Goal: Information Seeking & Learning: Learn about a topic

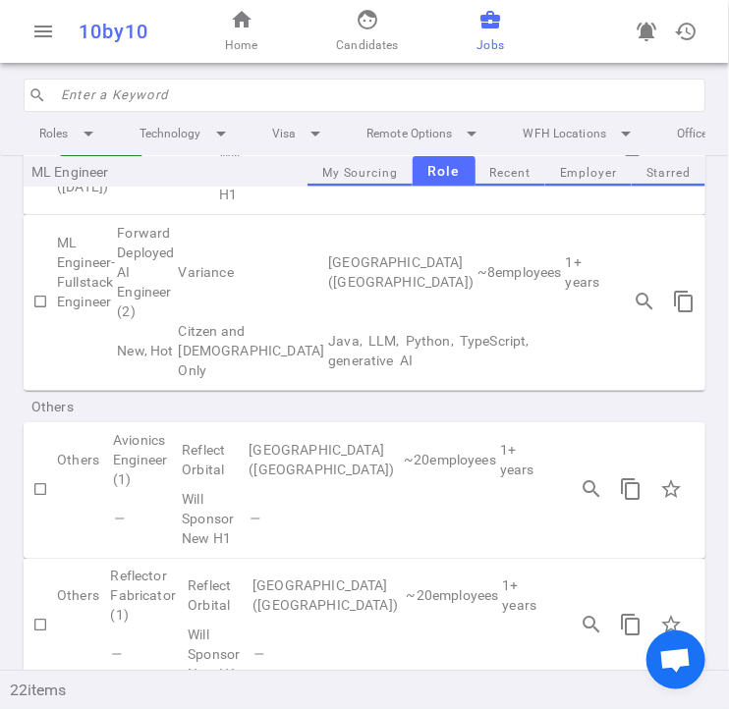
scroll to position [2452, 0]
click at [249, 106] on input "search" at bounding box center [377, 95] width 632 height 31
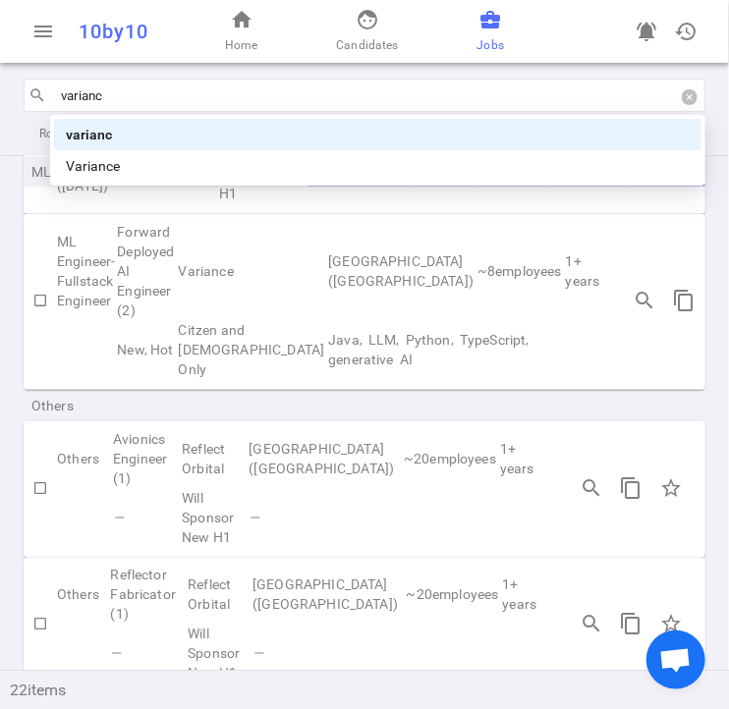
type input "variance"
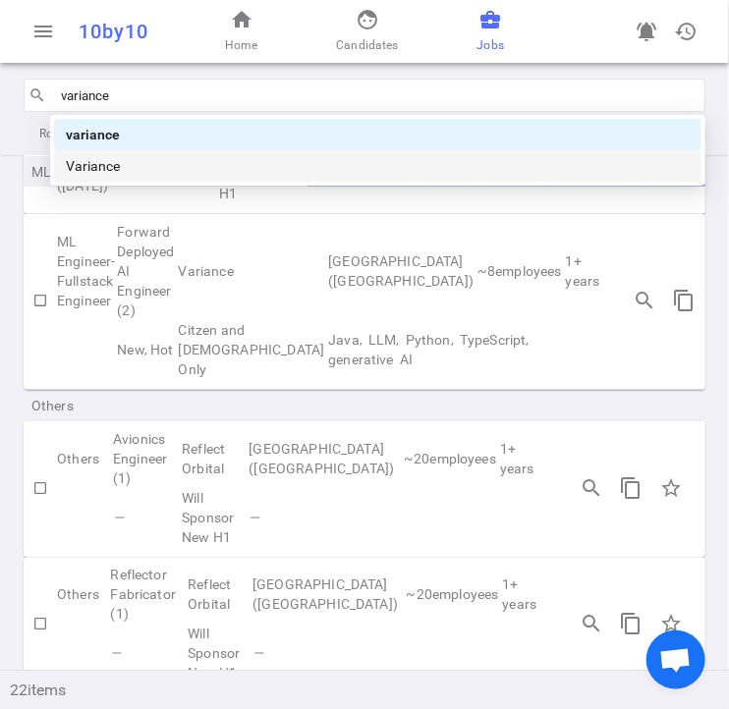
click at [282, 174] on div "Variance" at bounding box center [378, 166] width 624 height 22
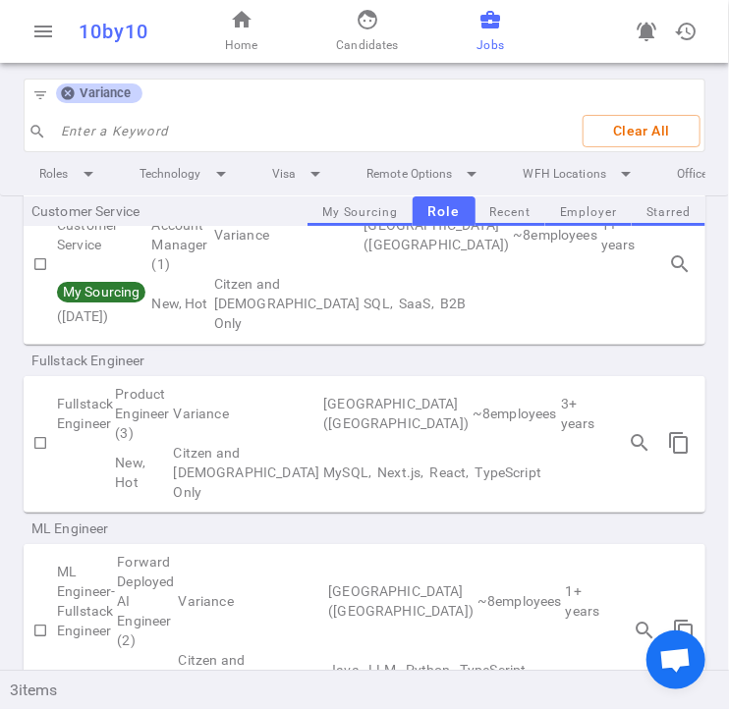
scroll to position [84, 0]
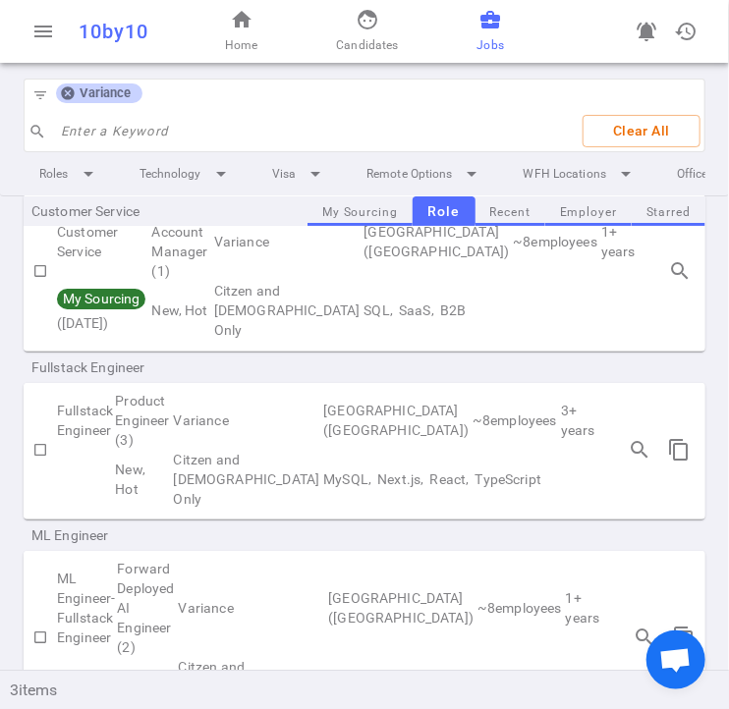
click at [67, 94] on icon at bounding box center [68, 93] width 16 height 16
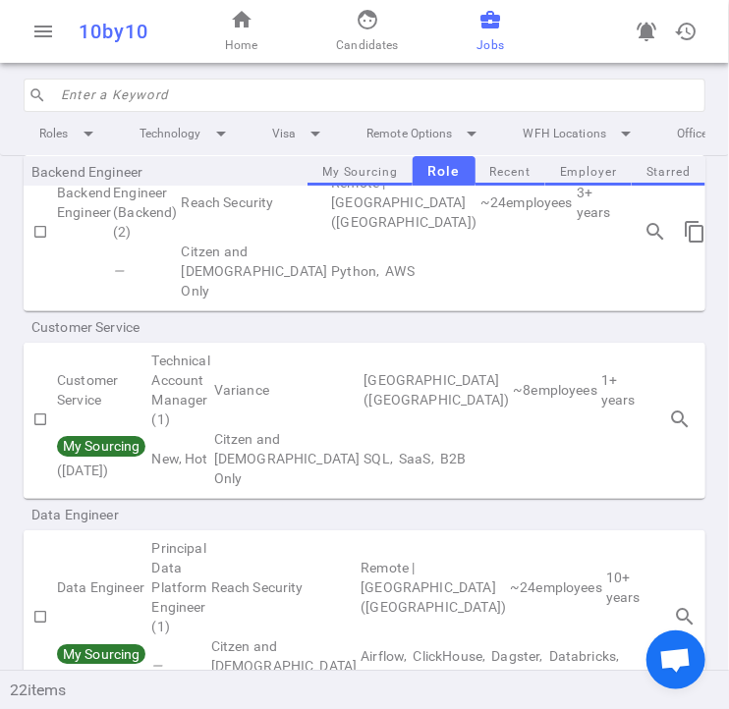
click at [77, 101] on input "search" at bounding box center [377, 95] width 632 height 31
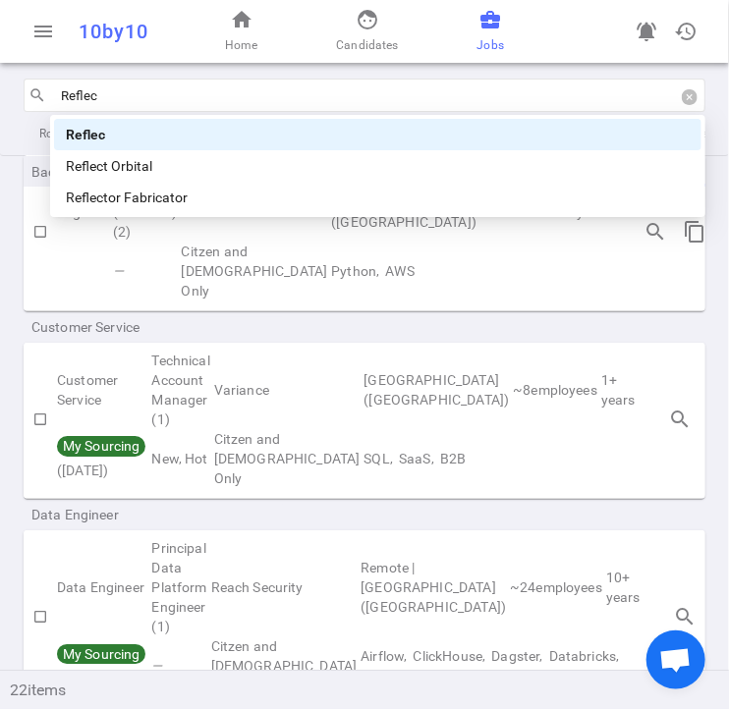
type input "Reflect"
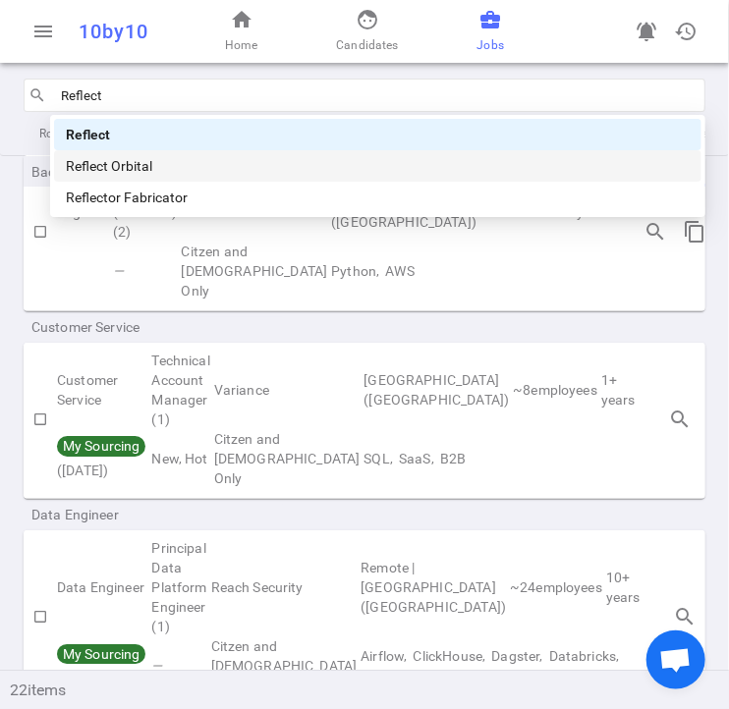
click at [173, 159] on div "Reflect Orbital" at bounding box center [378, 166] width 624 height 22
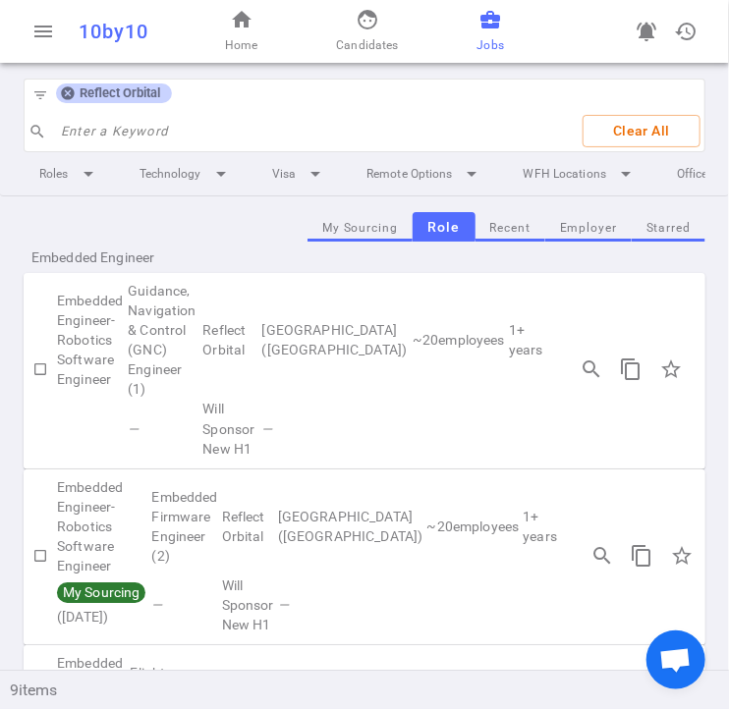
scroll to position [0, 0]
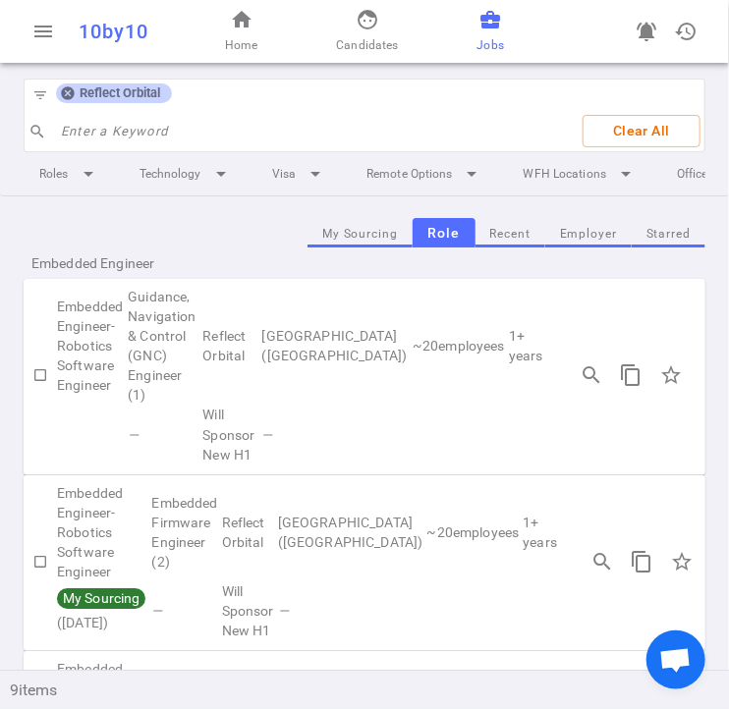
click at [71, 85] on icon at bounding box center [68, 93] width 16 height 16
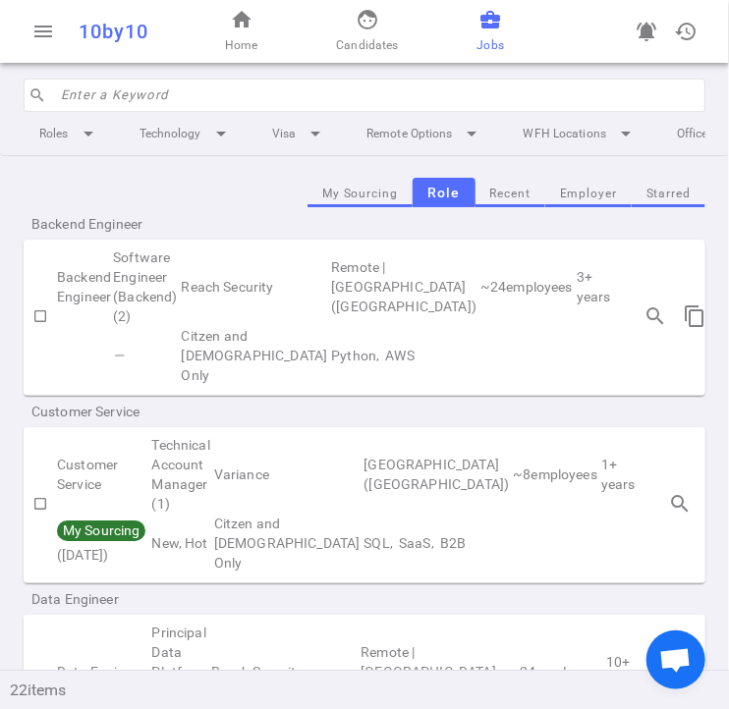
click at [87, 95] on input "search" at bounding box center [377, 95] width 632 height 31
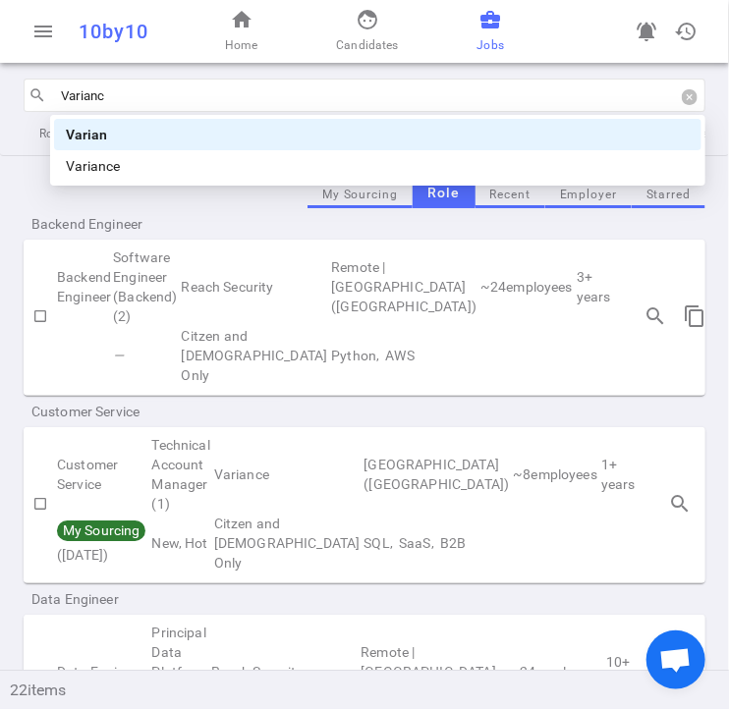
type input "Variance"
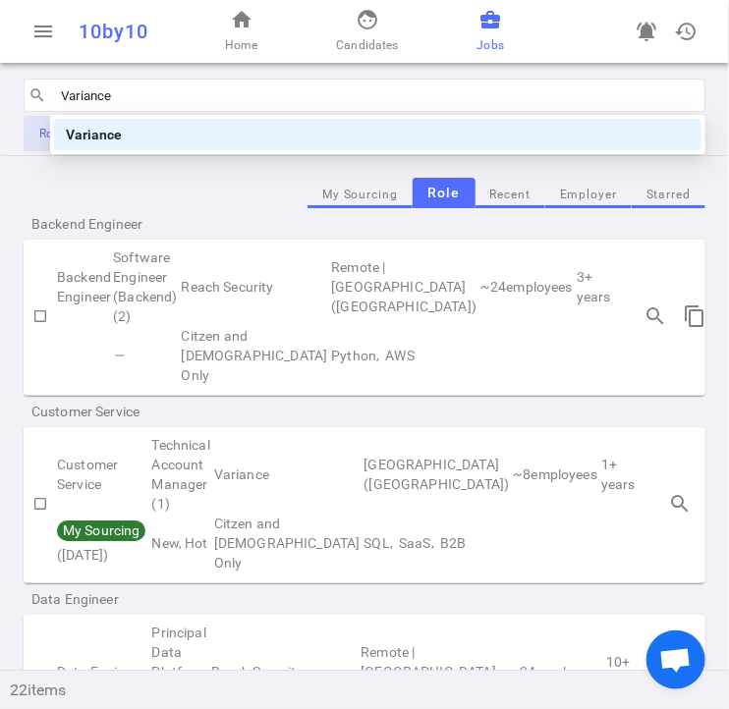
click at [81, 127] on div "Variance" at bounding box center [378, 135] width 624 height 22
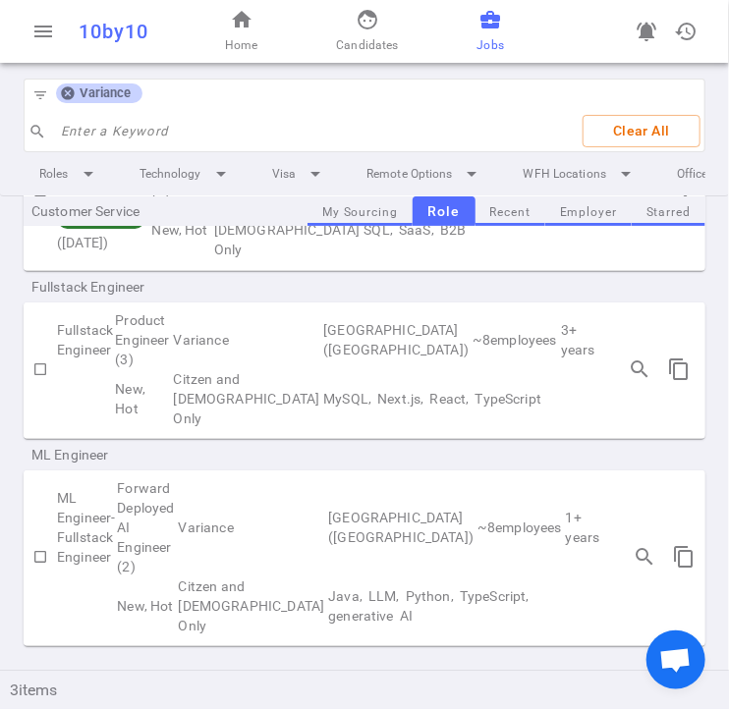
scroll to position [0, 86]
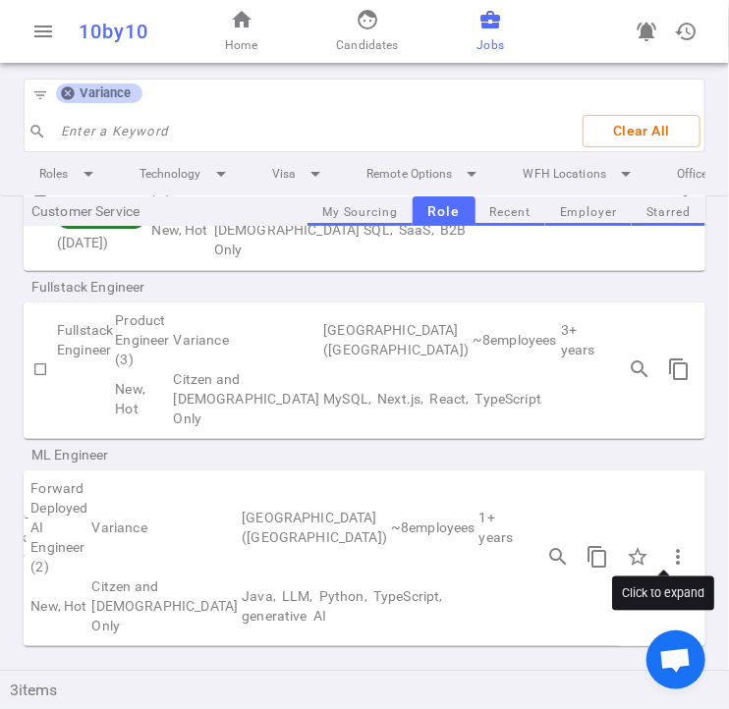
click at [706, 545] on span "chevron_right" at bounding box center [718, 557] width 24 height 24
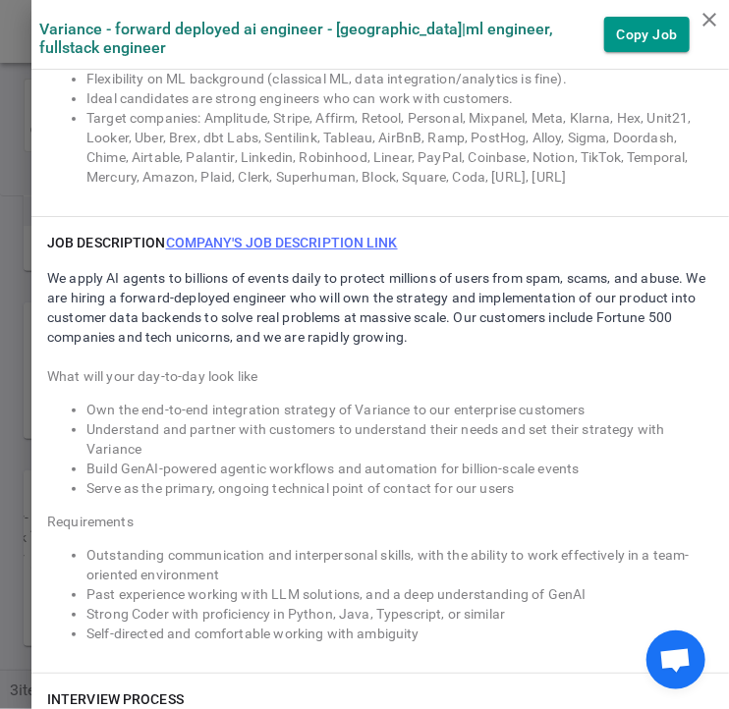
scroll to position [1670, 0]
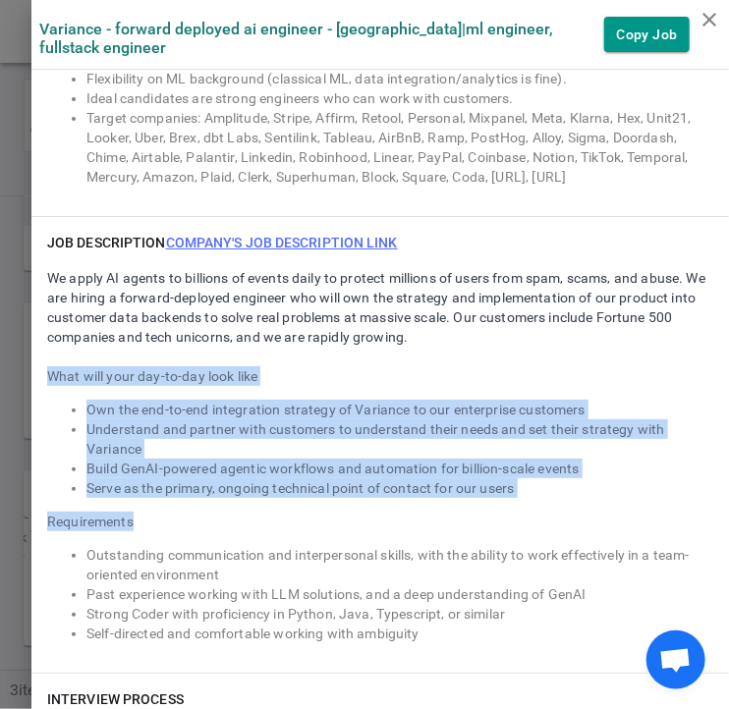
drag, startPoint x: 28, startPoint y: 374, endPoint x: 217, endPoint y: 508, distance: 231.1
click at [217, 508] on div "JOB DESCRIPTION Company's job description link We apply AI agents to billions o…" at bounding box center [379, 445] width 697 height 456
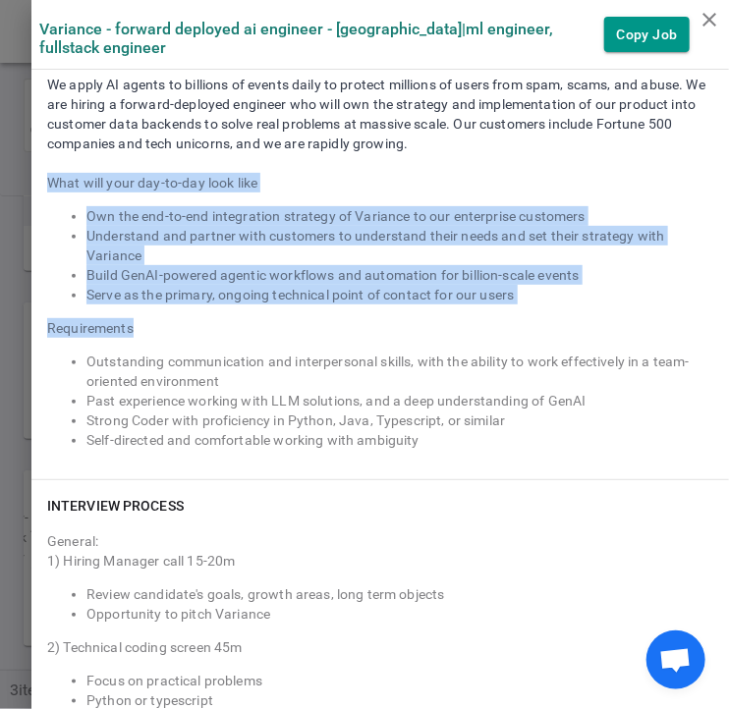
scroll to position [1865, 0]
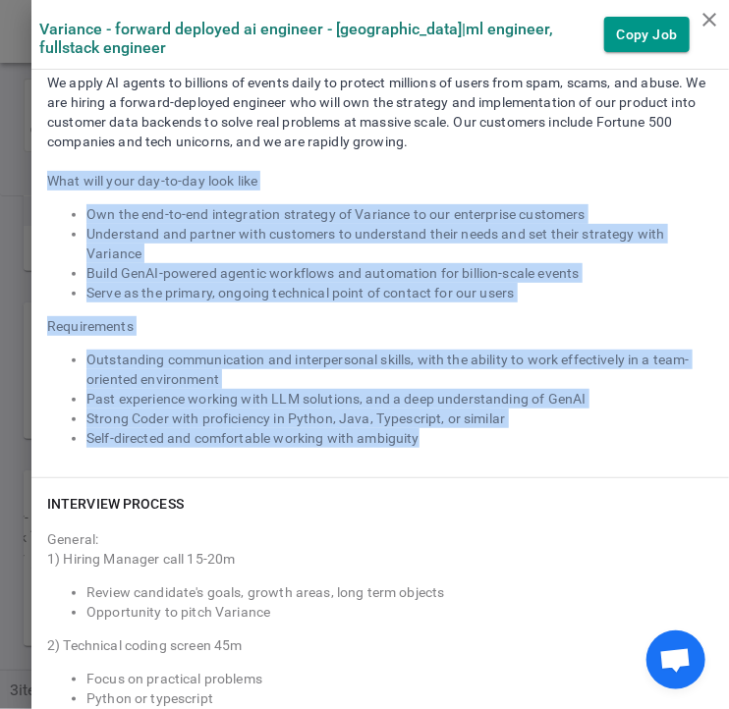
click at [484, 437] on li "Self-directed and comfortable working with ambiguity" at bounding box center [399, 438] width 627 height 20
copy div "What will your day-to-day look like Own the end-to-end integration strategy of …"
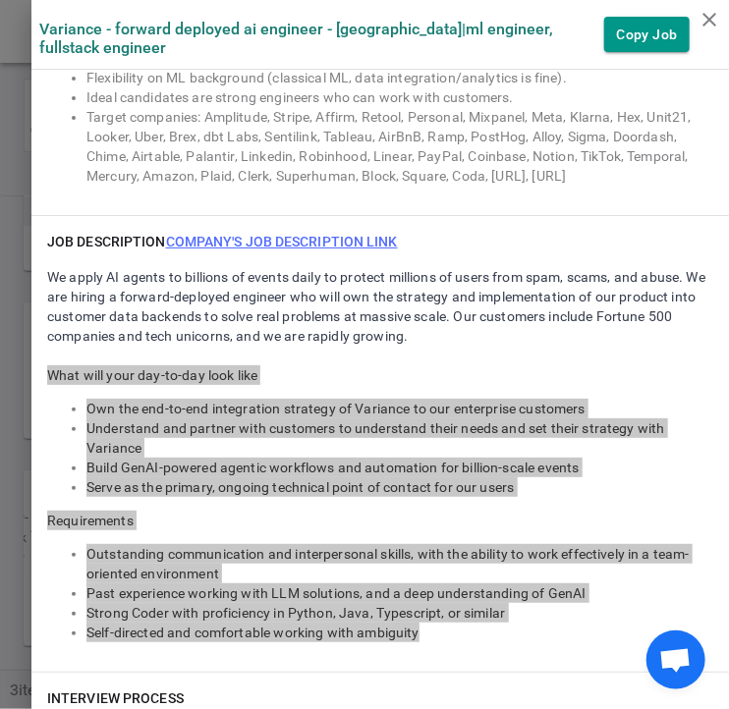
scroll to position [1670, 0]
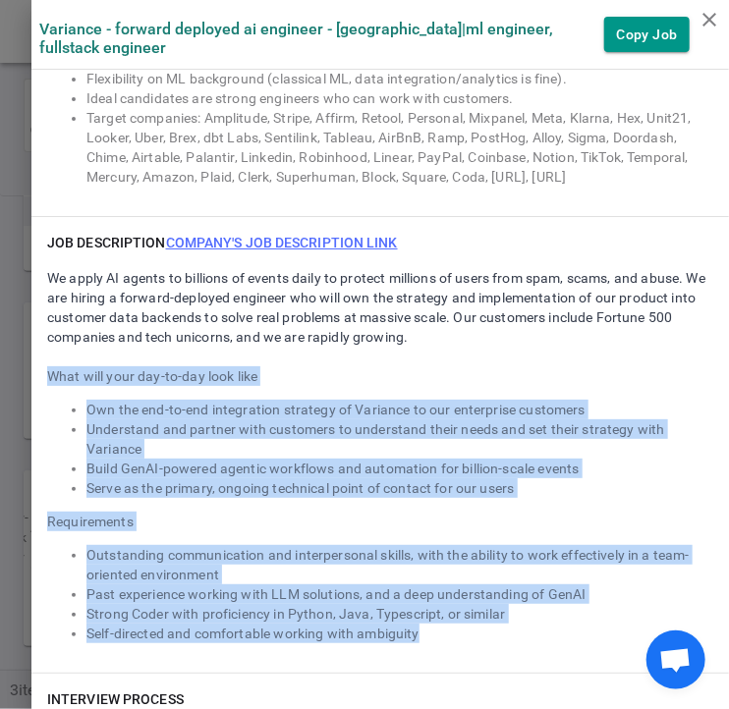
click at [299, 238] on link "Company's job description link" at bounding box center [282, 243] width 232 height 16
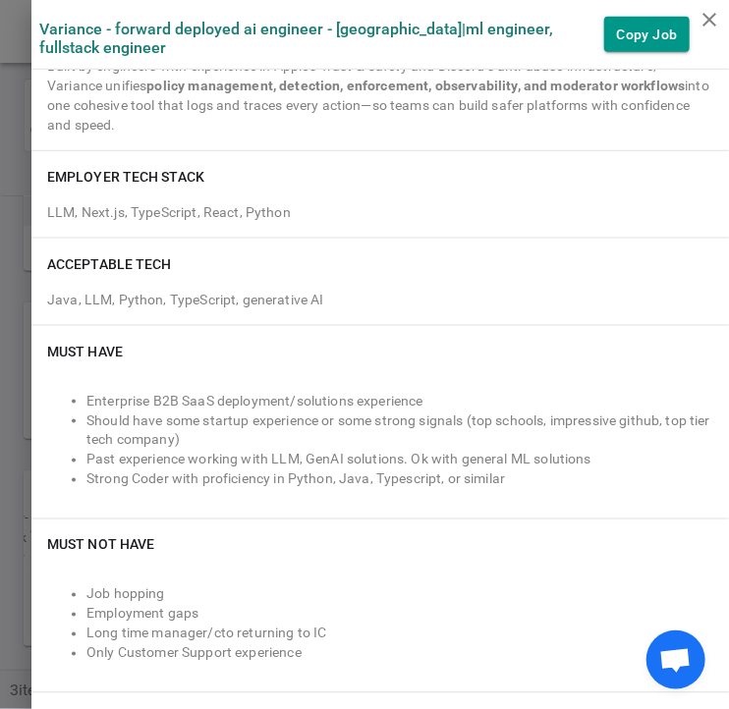
scroll to position [476, 0]
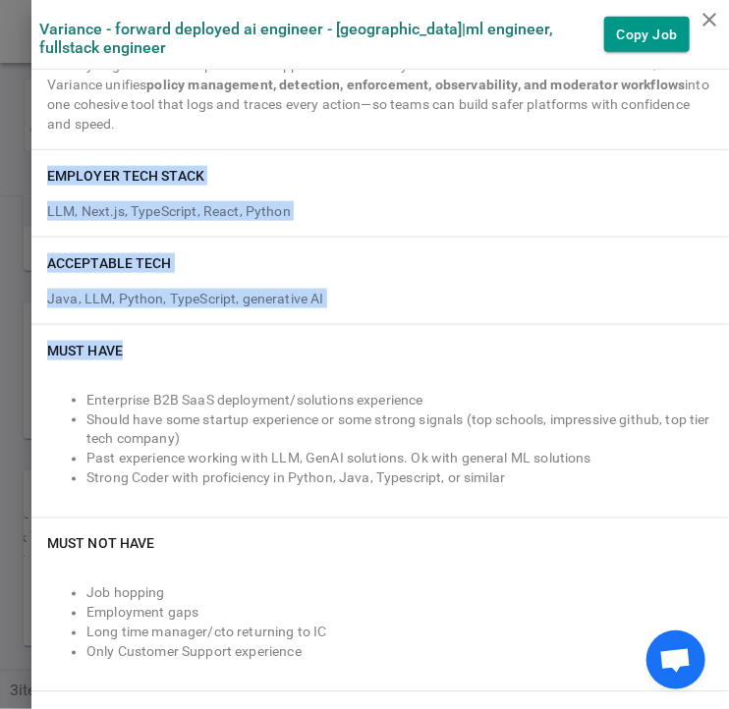
drag, startPoint x: 34, startPoint y: 176, endPoint x: 140, endPoint y: 339, distance: 194.5
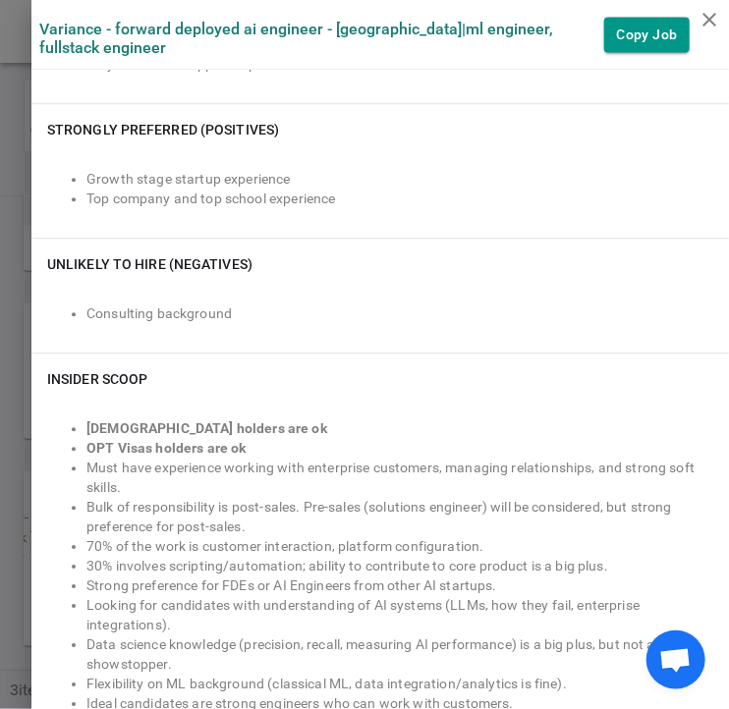
scroll to position [1065, 0]
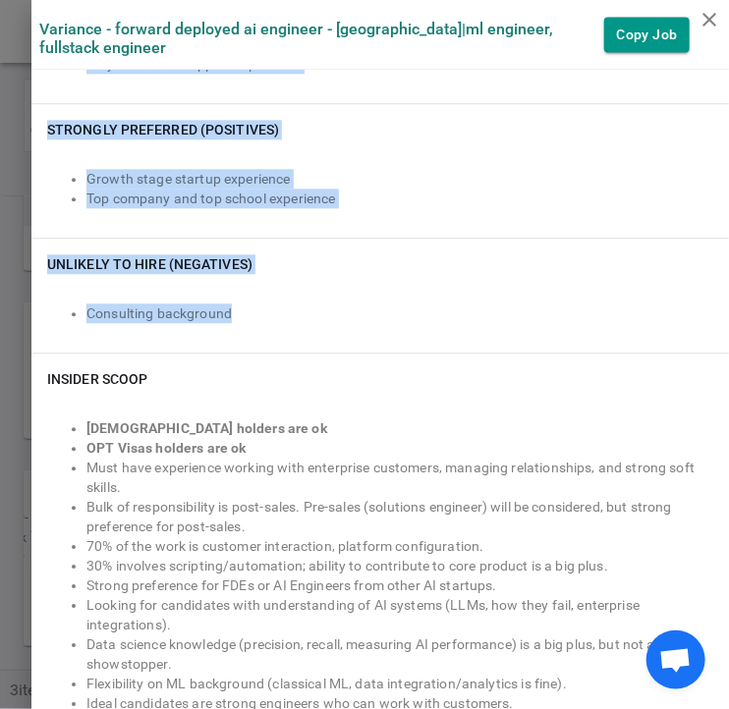
click at [238, 328] on div "Consulting background" at bounding box center [380, 313] width 666 height 47
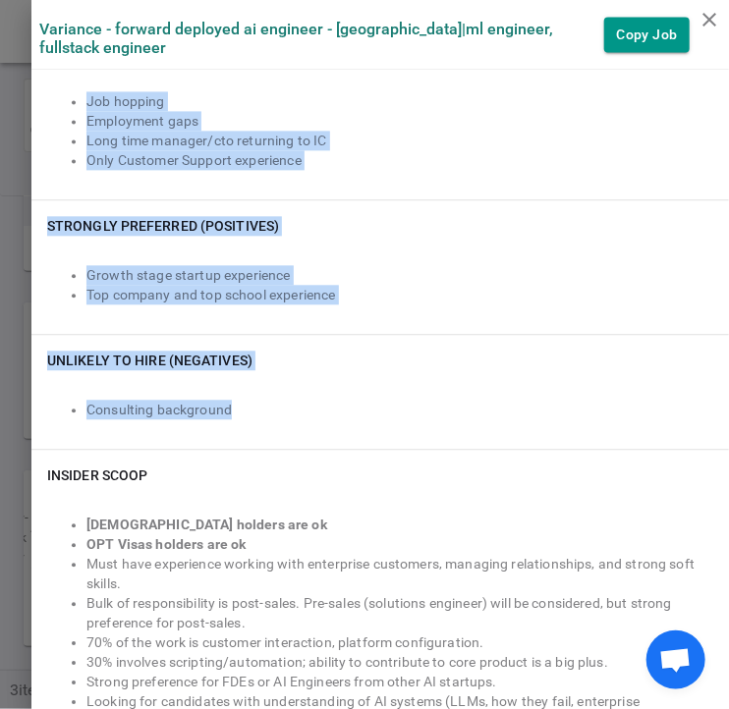
scroll to position [967, 0]
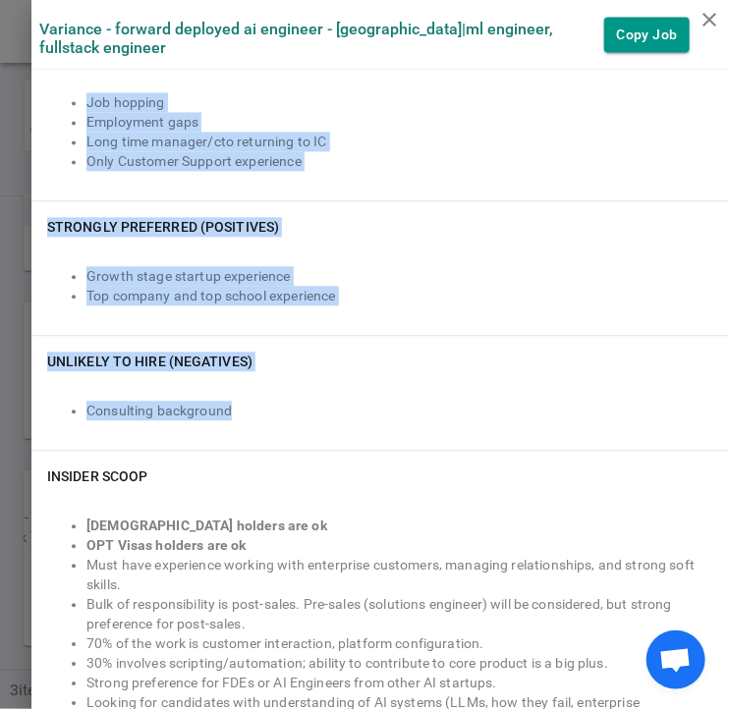
copy div "EMPLOYER TECH STACK LLM, Next.js, TypeScript, React, Python ACCEPTABLE TECH Jav…"
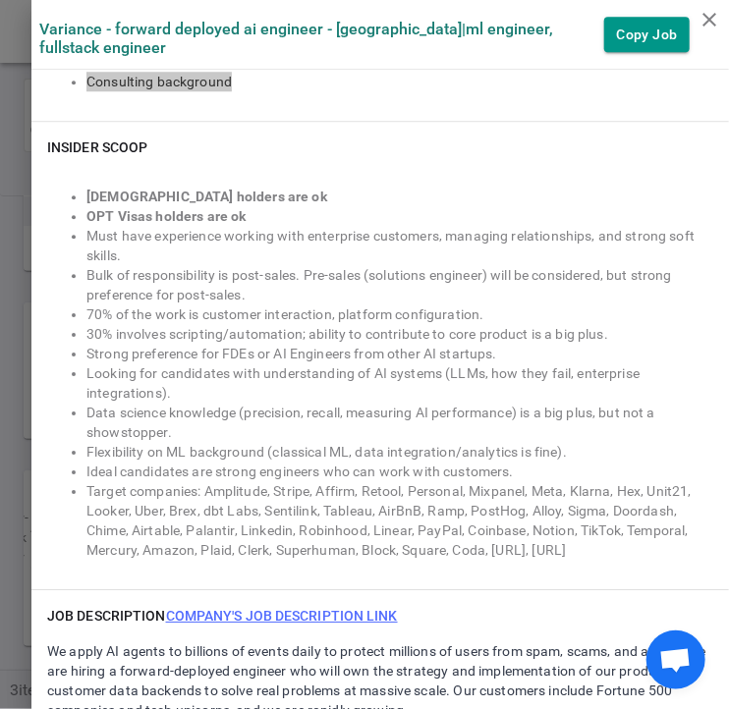
scroll to position [1357, 0]
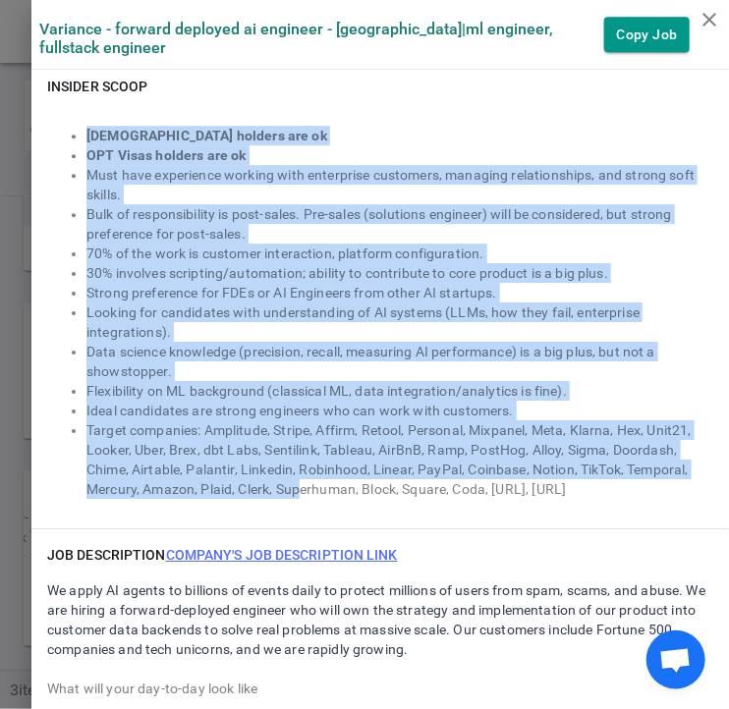
drag, startPoint x: 56, startPoint y: 127, endPoint x: 290, endPoint y: 508, distance: 447.0
click at [290, 506] on div "INSIDER SCOOP [DEMOGRAPHIC_DATA] holders are ok OPT Visas holders are ok Must h…" at bounding box center [379, 294] width 697 height 467
click at [575, 492] on li "Target companies: Amplitude, Stripe, Affirm, Retool, Personal, Mixpanel, Meta, …" at bounding box center [399, 459] width 627 height 79
copy ul "[DEMOGRAPHIC_DATA] holders are ok OPT Visas holders are ok Must have experience…"
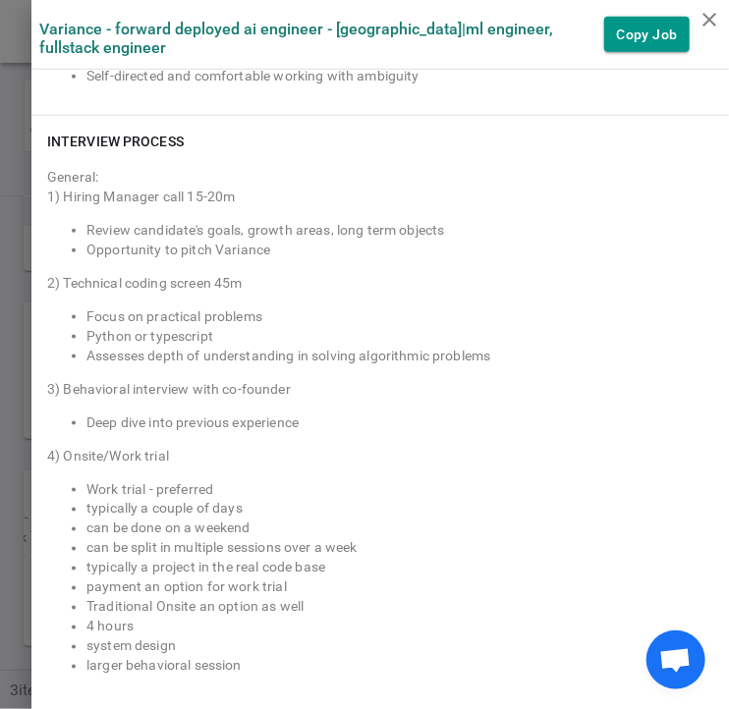
scroll to position [2239, 0]
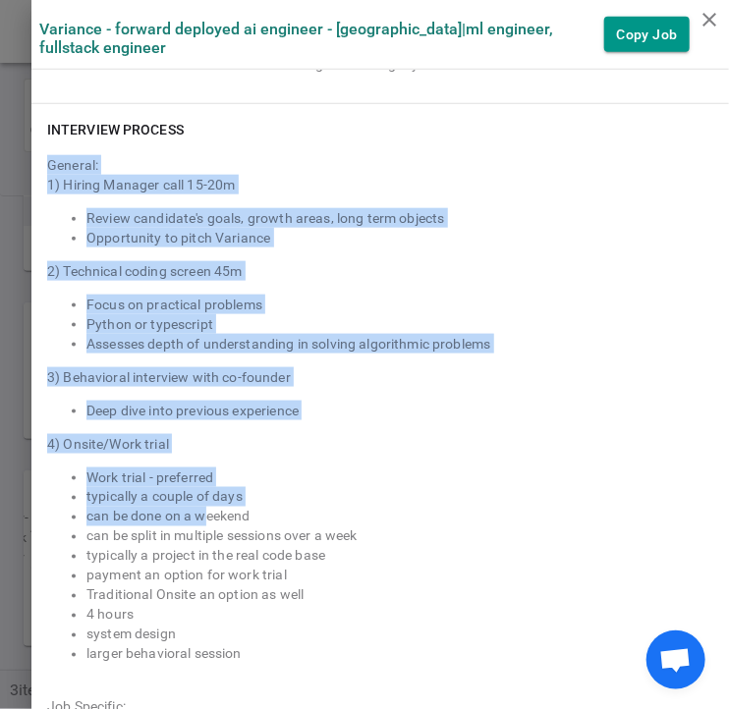
drag, startPoint x: 35, startPoint y: 163, endPoint x: 192, endPoint y: 522, distance: 391.4
click at [192, 522] on div "General: 1) Hiring Manager call 15-20m Review candidate's goals, growth areas, …" at bounding box center [380, 478] width 666 height 662
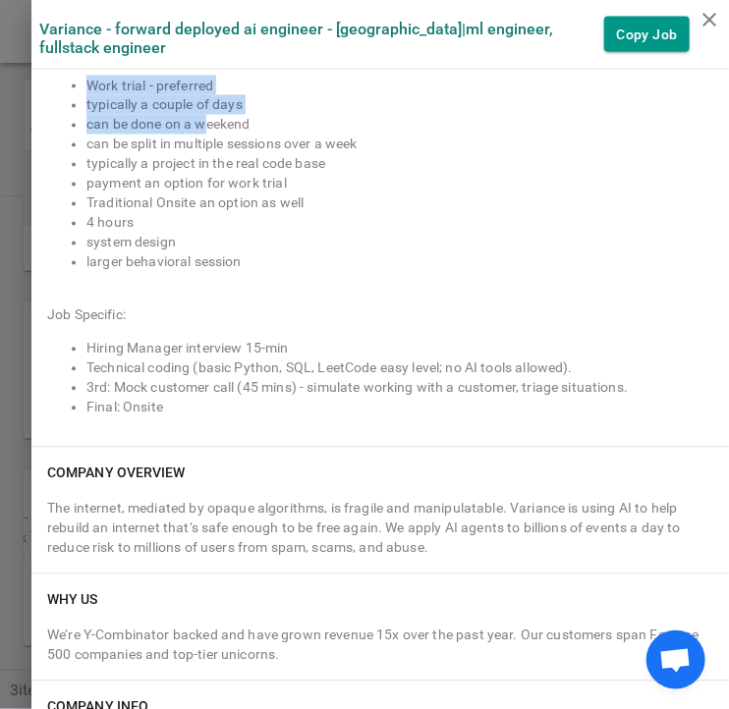
scroll to position [2632, 0]
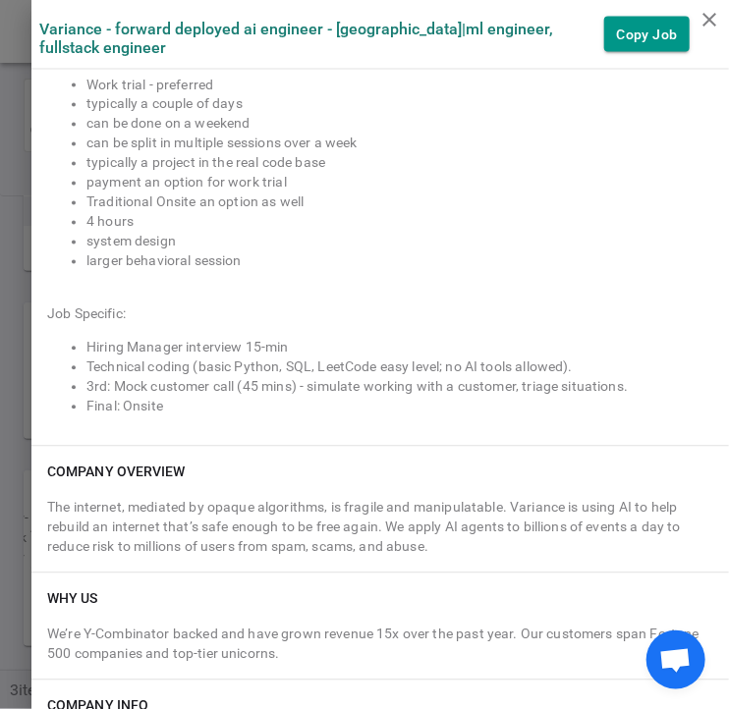
click at [254, 268] on div "General: 1) Hiring Manager call 15-20m Review candidate's goals, growth areas, …" at bounding box center [380, 85] width 666 height 662
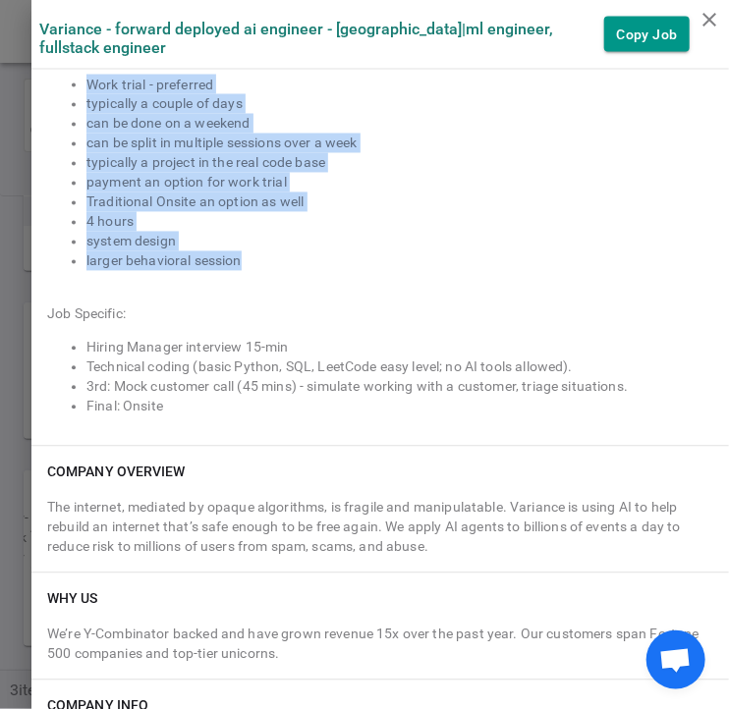
copy div "General: 1) Hiring Manager call 15-20m Review candidate's goals, growth areas, …"
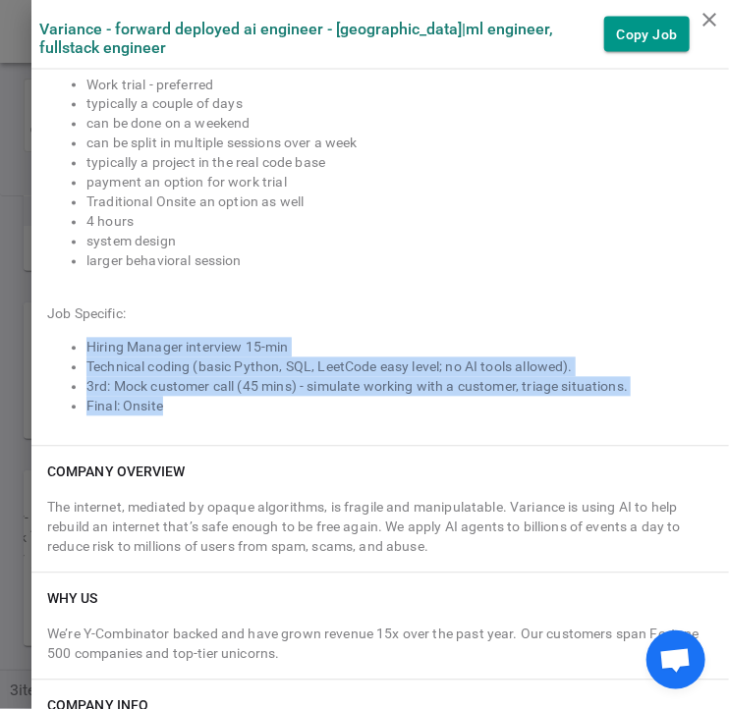
drag, startPoint x: 54, startPoint y: 355, endPoint x: 390, endPoint y: 398, distance: 338.7
click at [390, 398] on ul "Hiring Manager interview 15-min Technical coding (basic Python, SQL, LeetCode e…" at bounding box center [380, 377] width 666 height 79
copy ul "Hiring Manager interview 15-min Technical coding (basic Python, SQL, LeetCode e…"
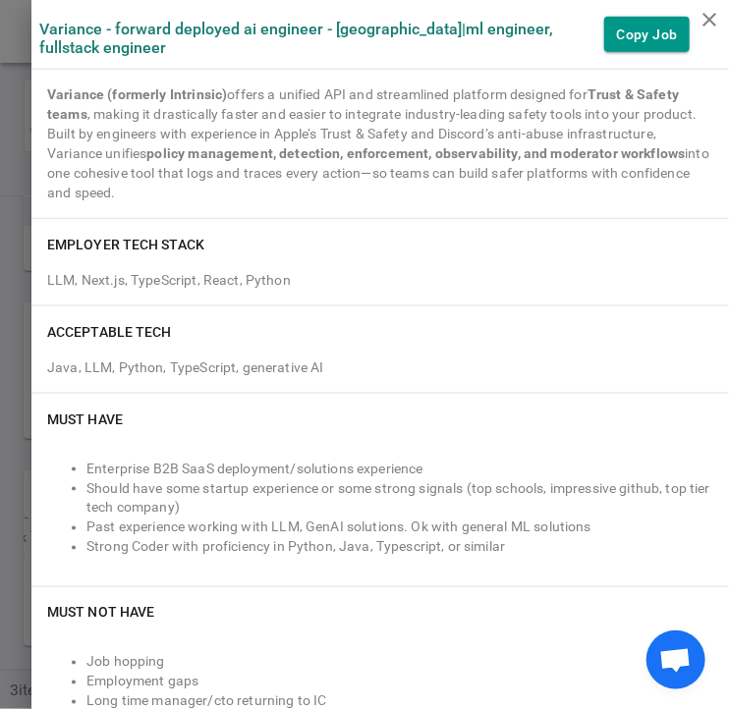
scroll to position [0, 0]
